Goal: Find specific page/section: Find specific page/section

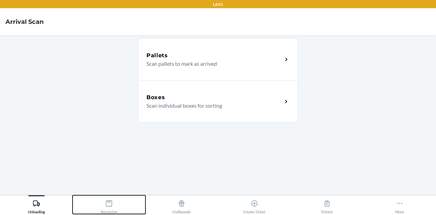
click at [123, 209] on button "Receiving" at bounding box center [109, 204] width 73 height 19
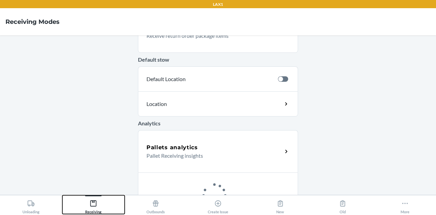
scroll to position [259, 0]
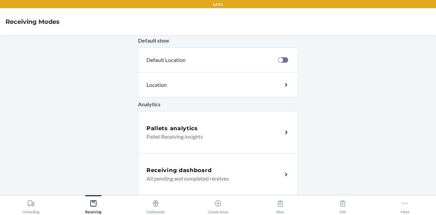
click at [197, 176] on p "All pending and completed receives" at bounding box center [211, 178] width 130 height 8
